Goal: Transaction & Acquisition: Purchase product/service

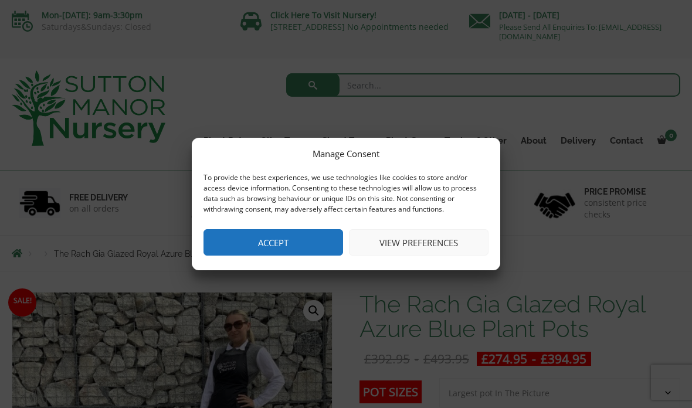
click at [278, 248] on button "Accept" at bounding box center [273, 242] width 140 height 26
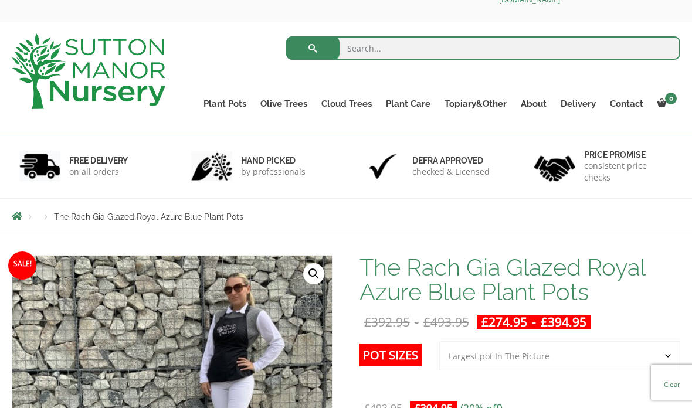
scroll to position [36, 0]
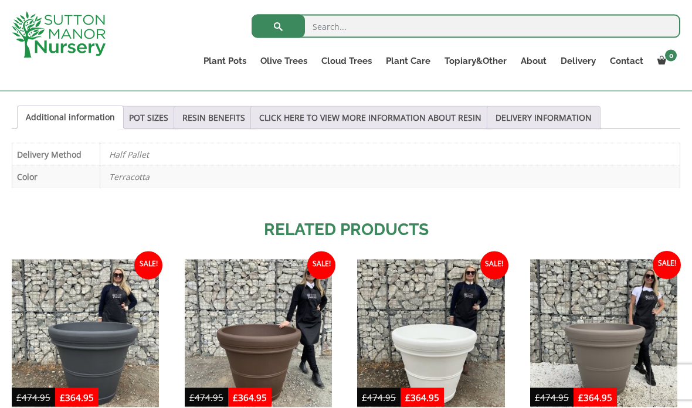
scroll to position [605, 0]
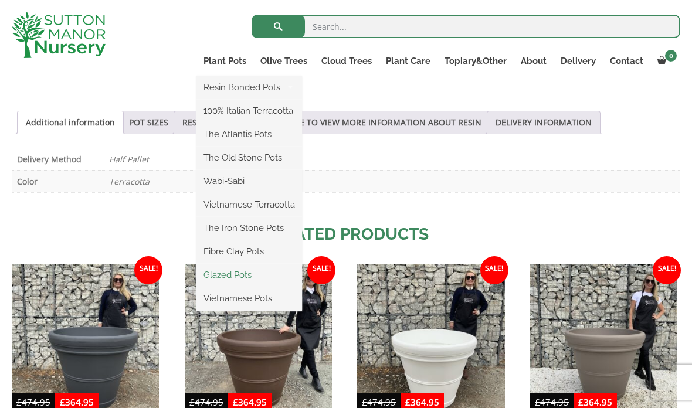
click at [221, 277] on link "Glazed Pots" at bounding box center [249, 275] width 106 height 18
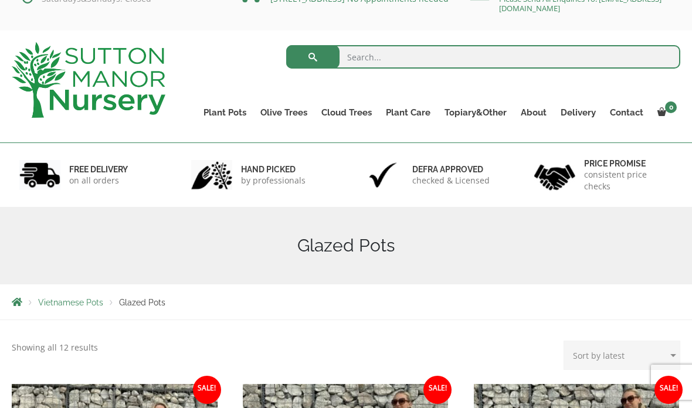
scroll to position [28, 0]
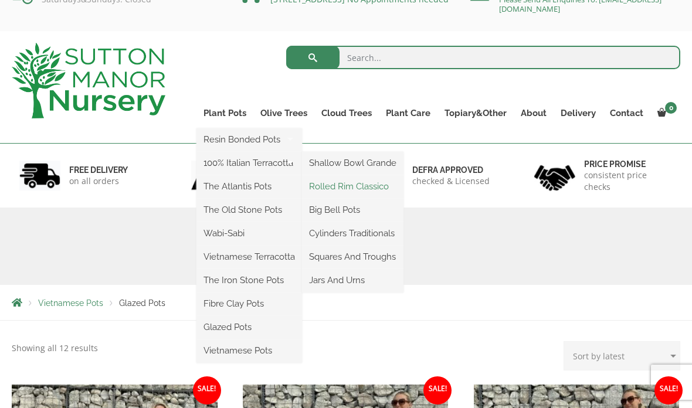
click at [341, 189] on link "Rolled Rim Classico" at bounding box center [352, 187] width 101 height 18
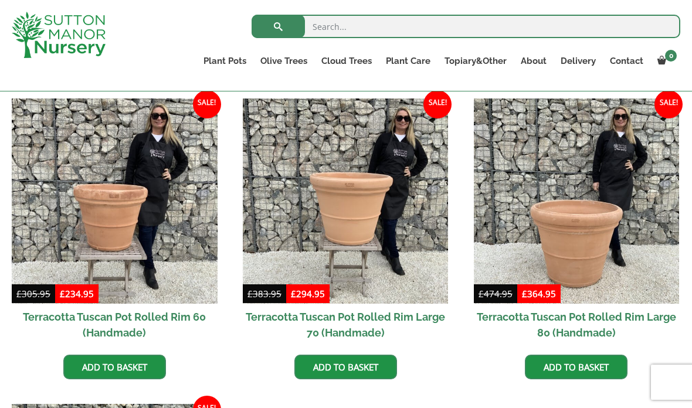
scroll to position [829, 0]
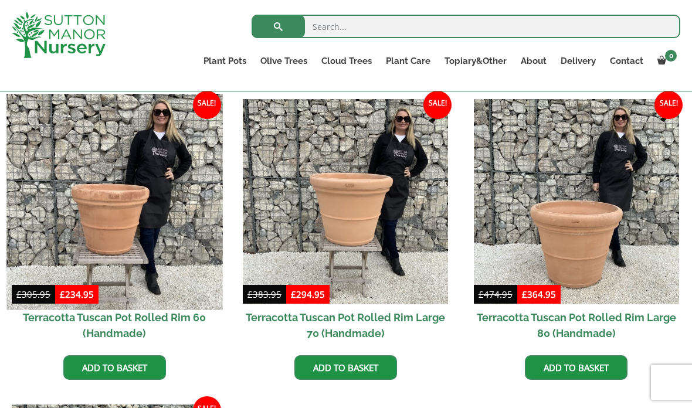
click at [114, 208] on img at bounding box center [114, 202] width 216 height 216
